Goal: Task Accomplishment & Management: Manage account settings

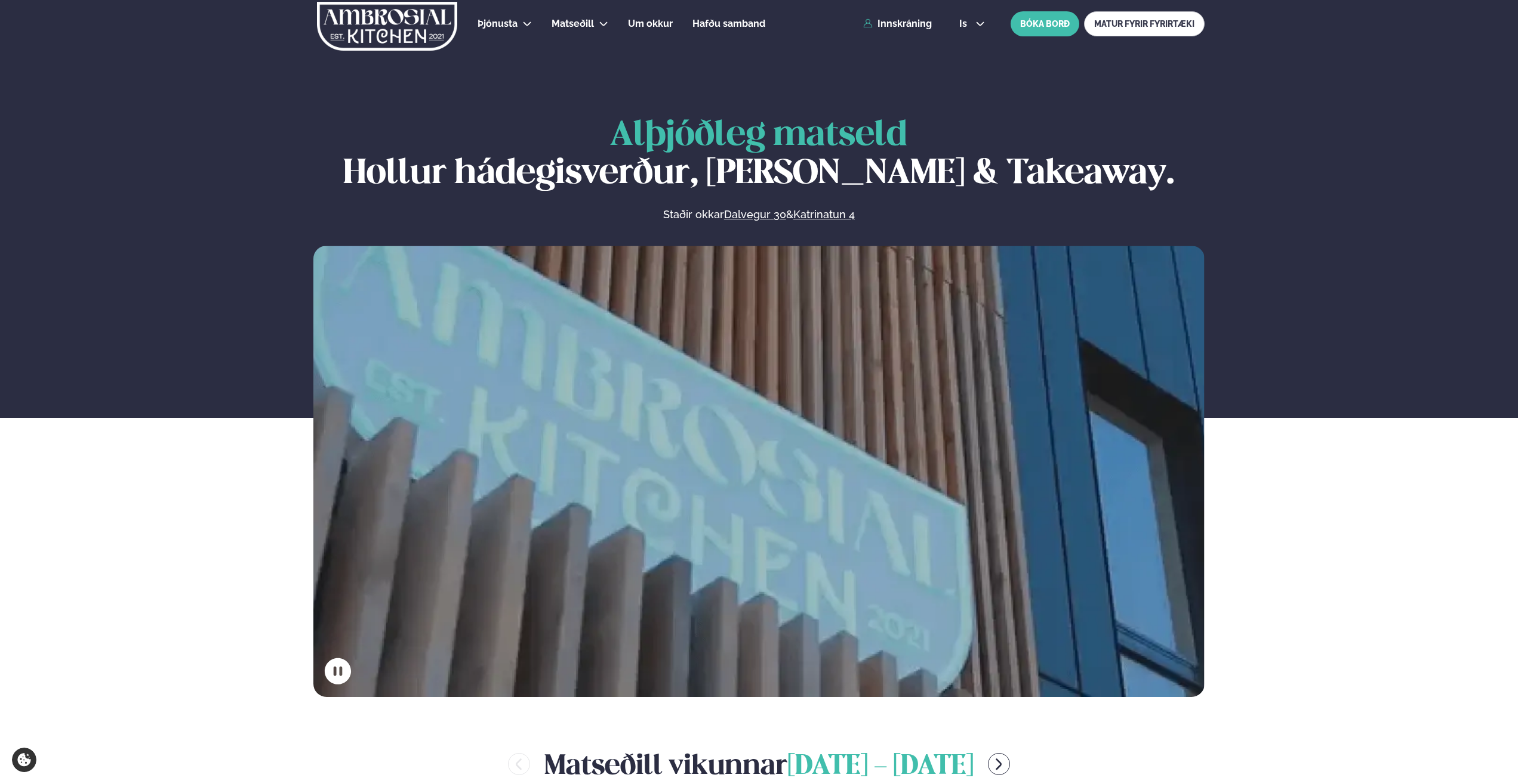
click at [895, 32] on div "Þjónusta Hádegismatur fyrir fyrirtæki Fyrirtækja veitingar Einkapartý Matseðill…" at bounding box center [759, 24] width 963 height 48
click at [894, 19] on link "Innskráning" at bounding box center [898, 24] width 69 height 11
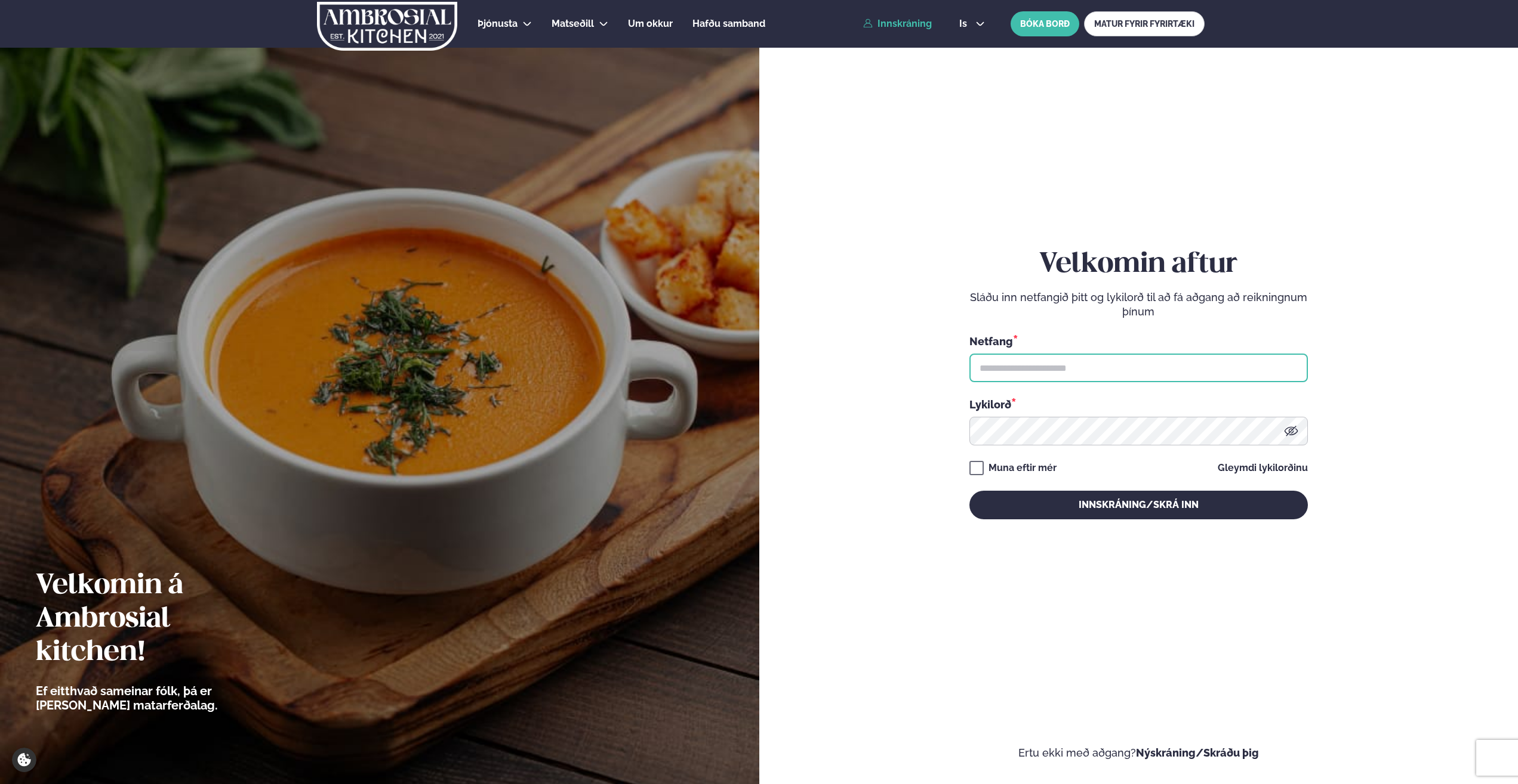
click at [1029, 371] on input "text" at bounding box center [1138, 368] width 338 height 29
type input "**********"
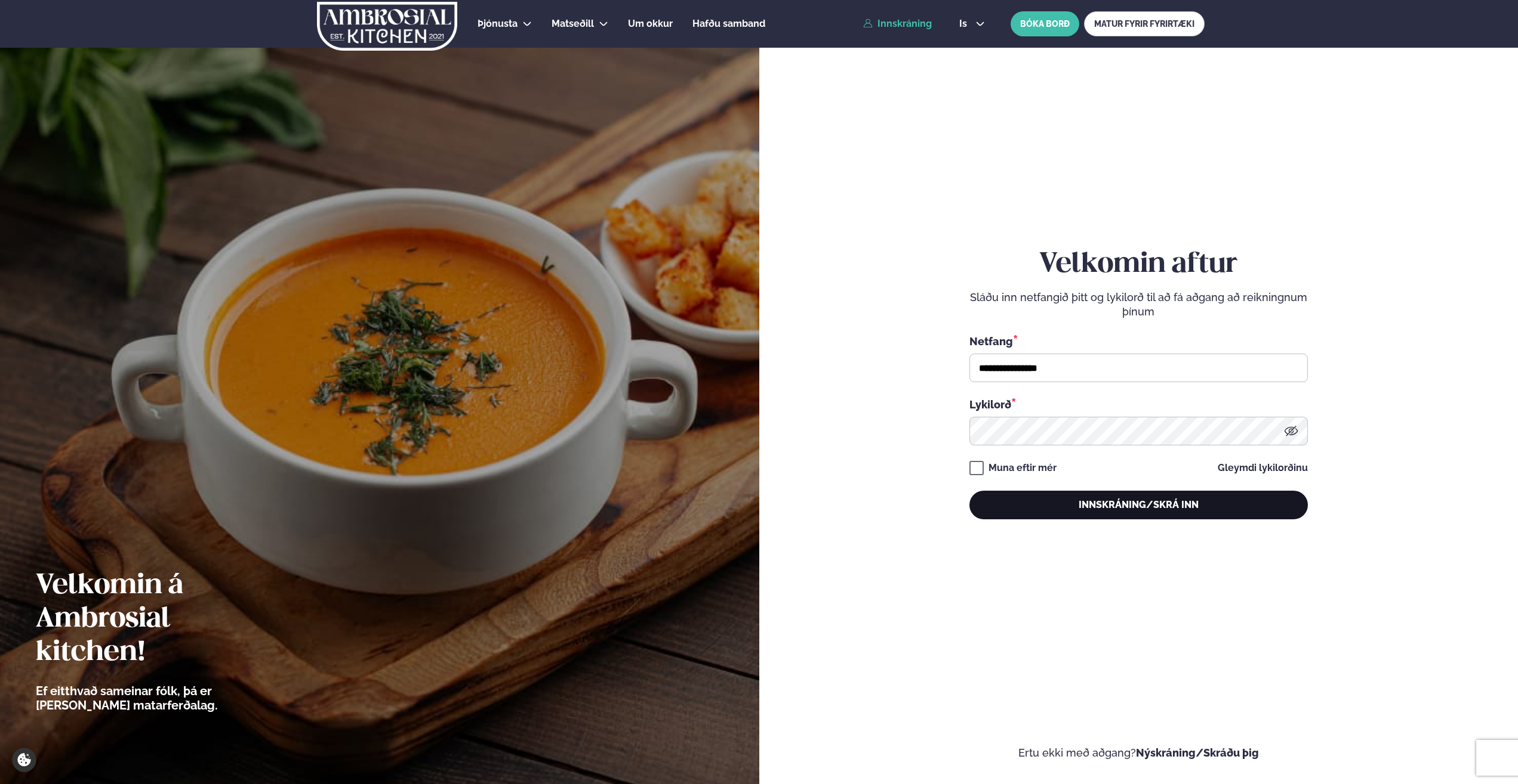
click at [1092, 502] on button "Innskráning/Skrá inn" at bounding box center [1138, 505] width 338 height 29
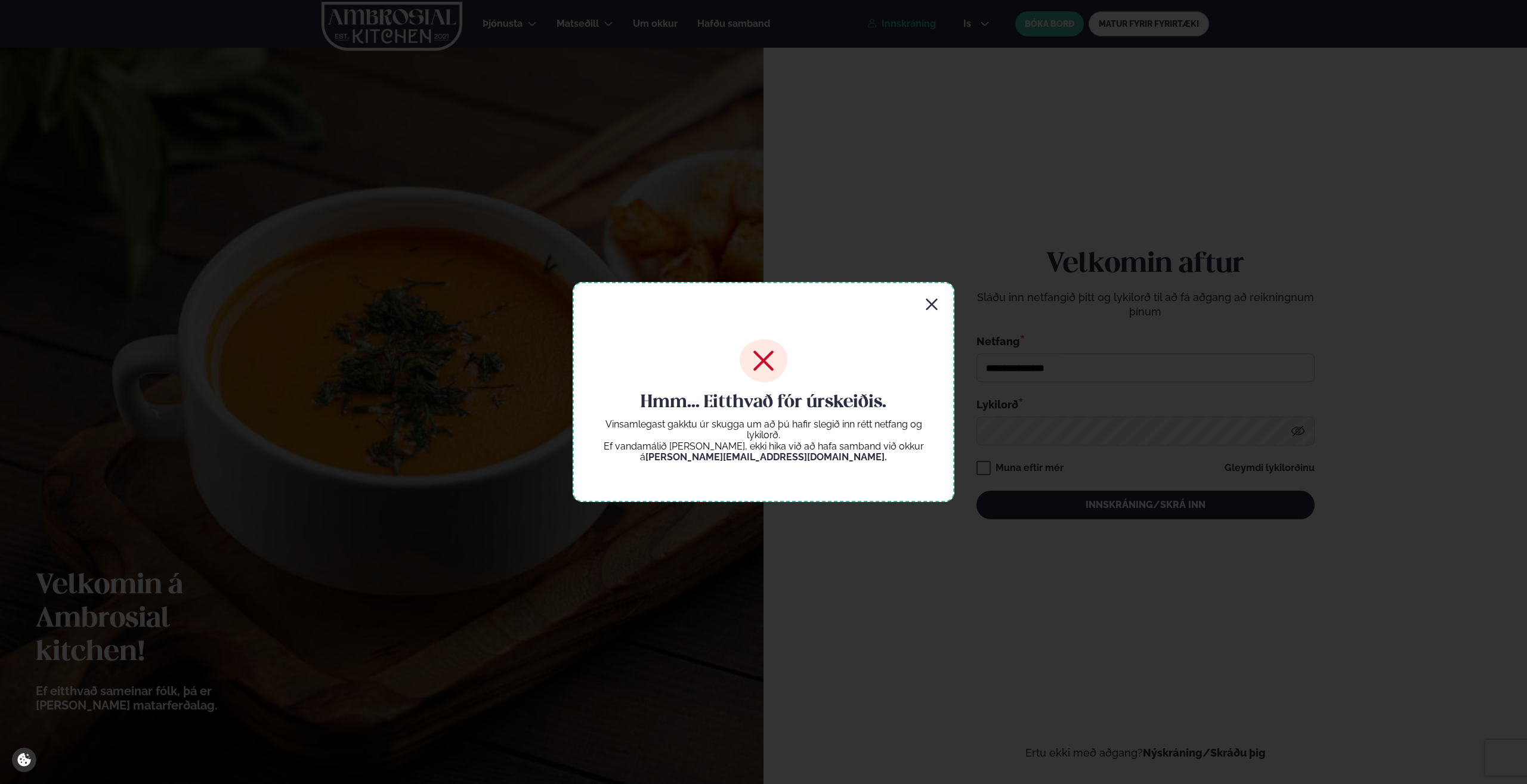
click at [936, 298] on icon "button" at bounding box center [931, 305] width 14 height 14
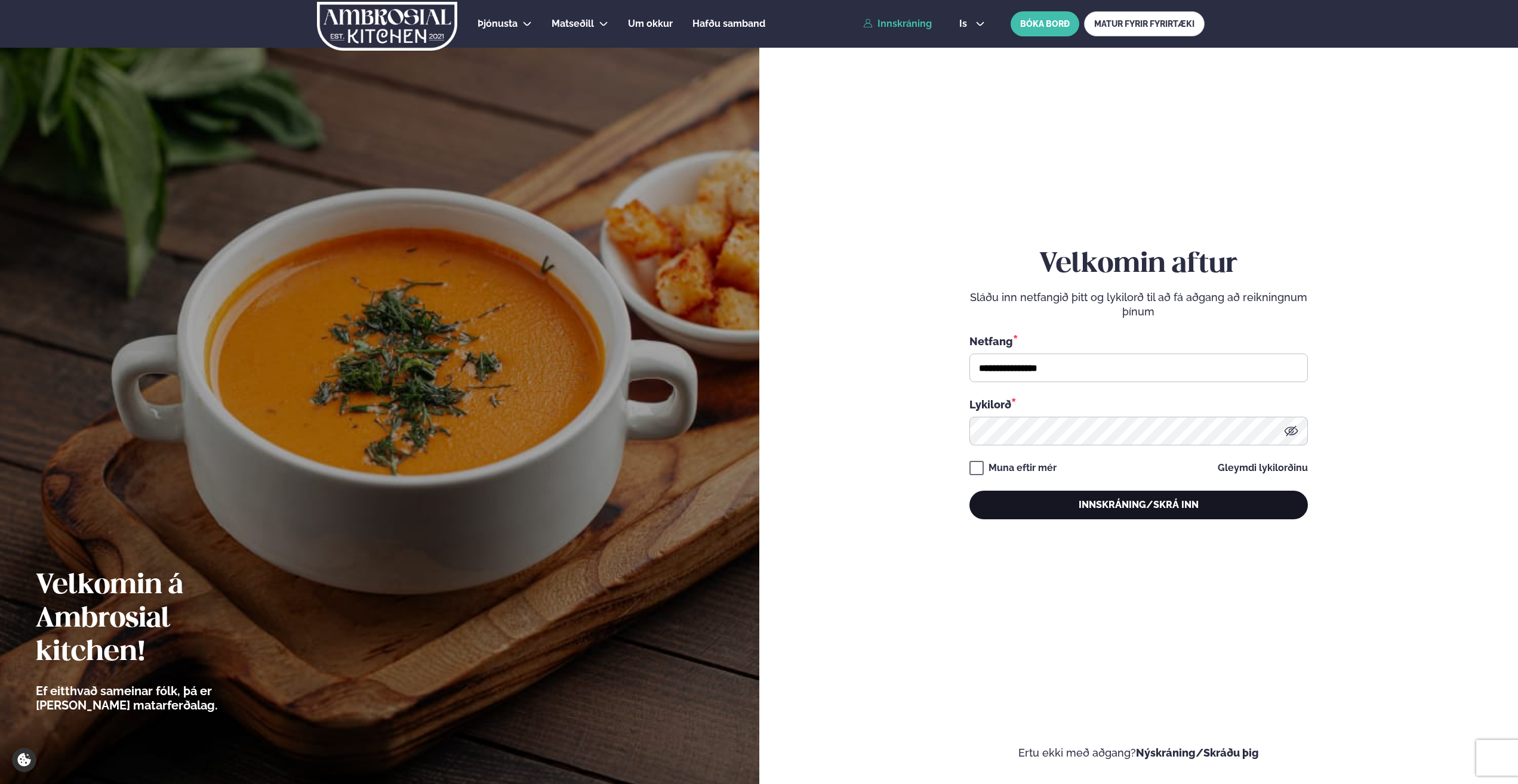
click at [1051, 504] on button "Innskráning/Skrá inn" at bounding box center [1138, 505] width 338 height 29
